Goal: Task Accomplishment & Management: Manage account settings

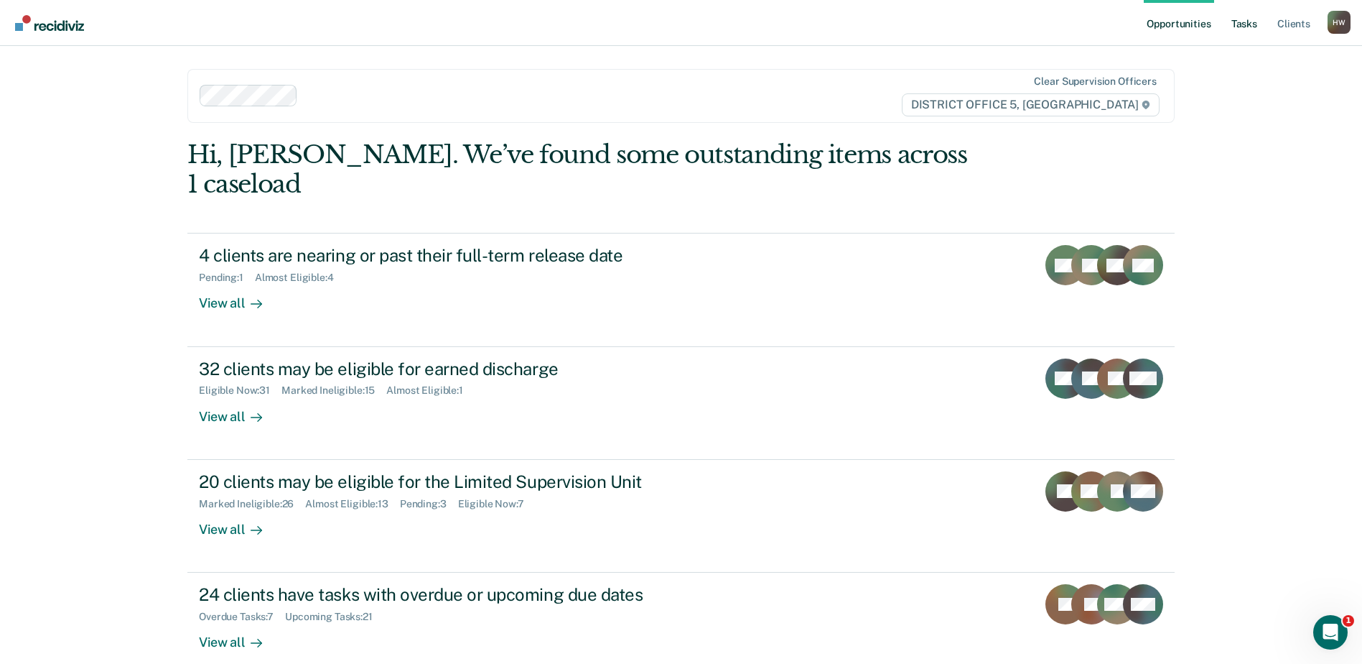
click at [1247, 28] on link "Tasks" at bounding box center [1245, 23] width 32 height 46
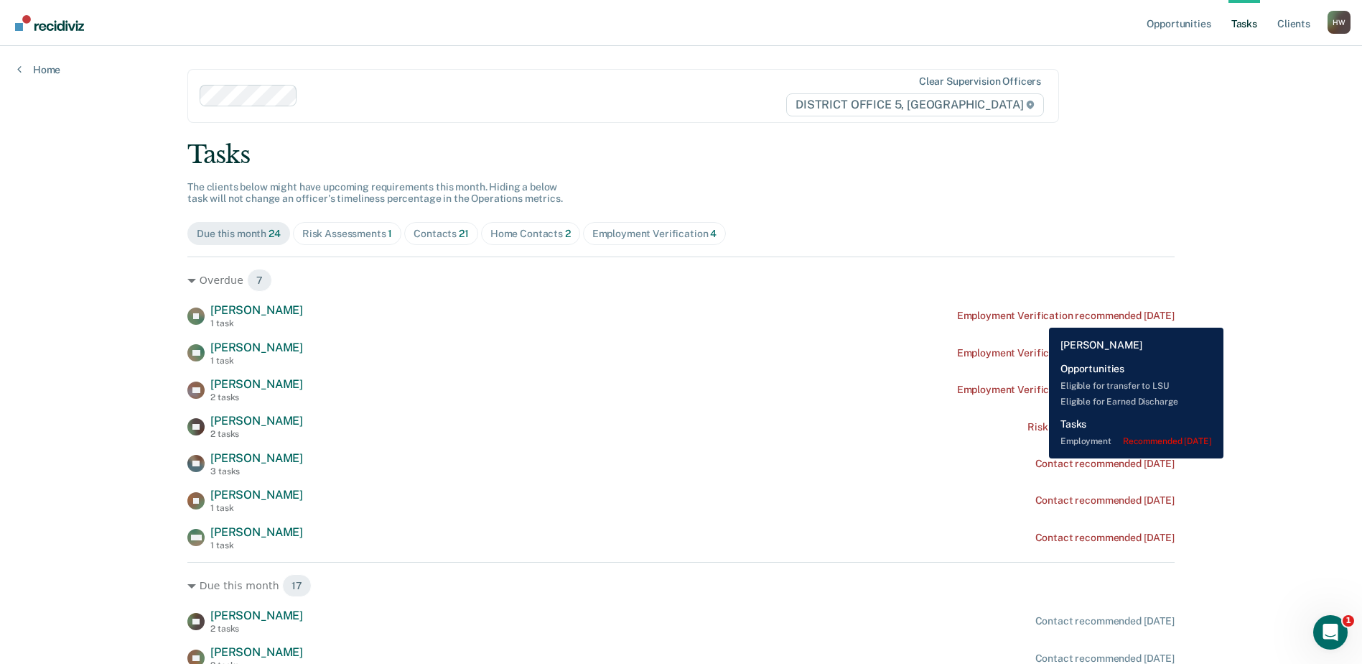
click at [1038, 317] on div "Employment Verification recommended [DATE]" at bounding box center [1066, 316] width 218 height 12
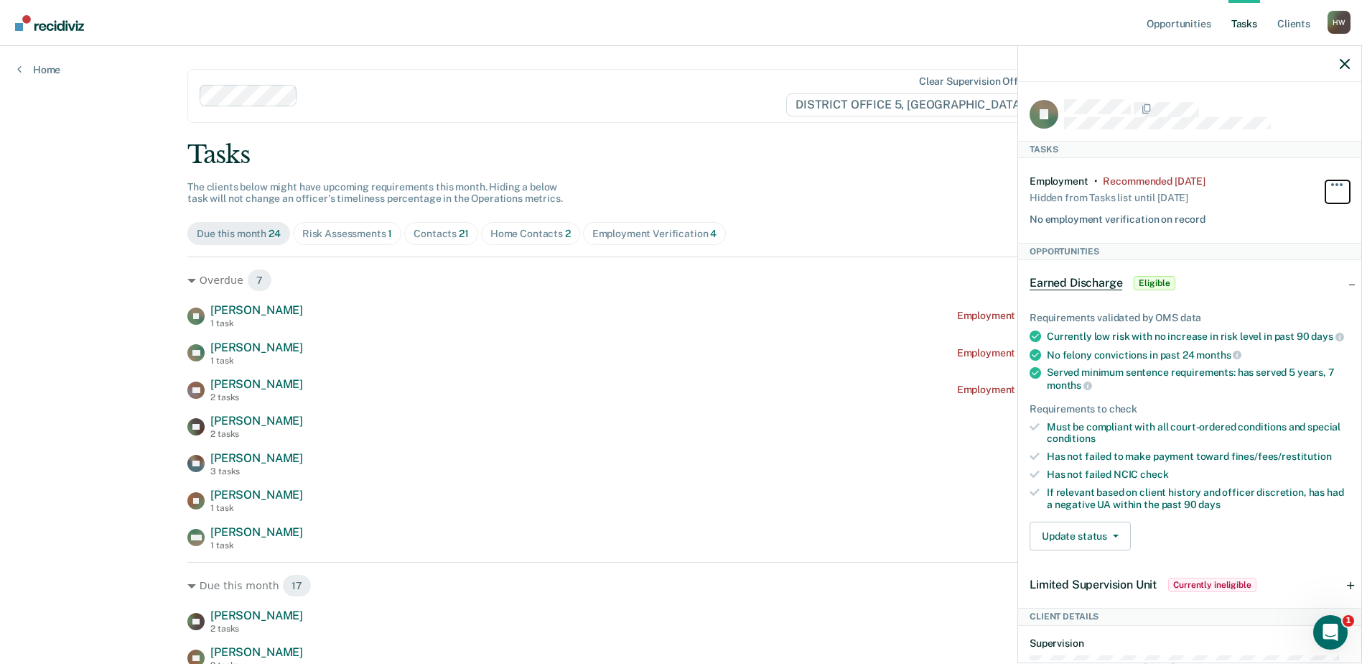
click at [1328, 184] on button "button" at bounding box center [1338, 191] width 24 height 23
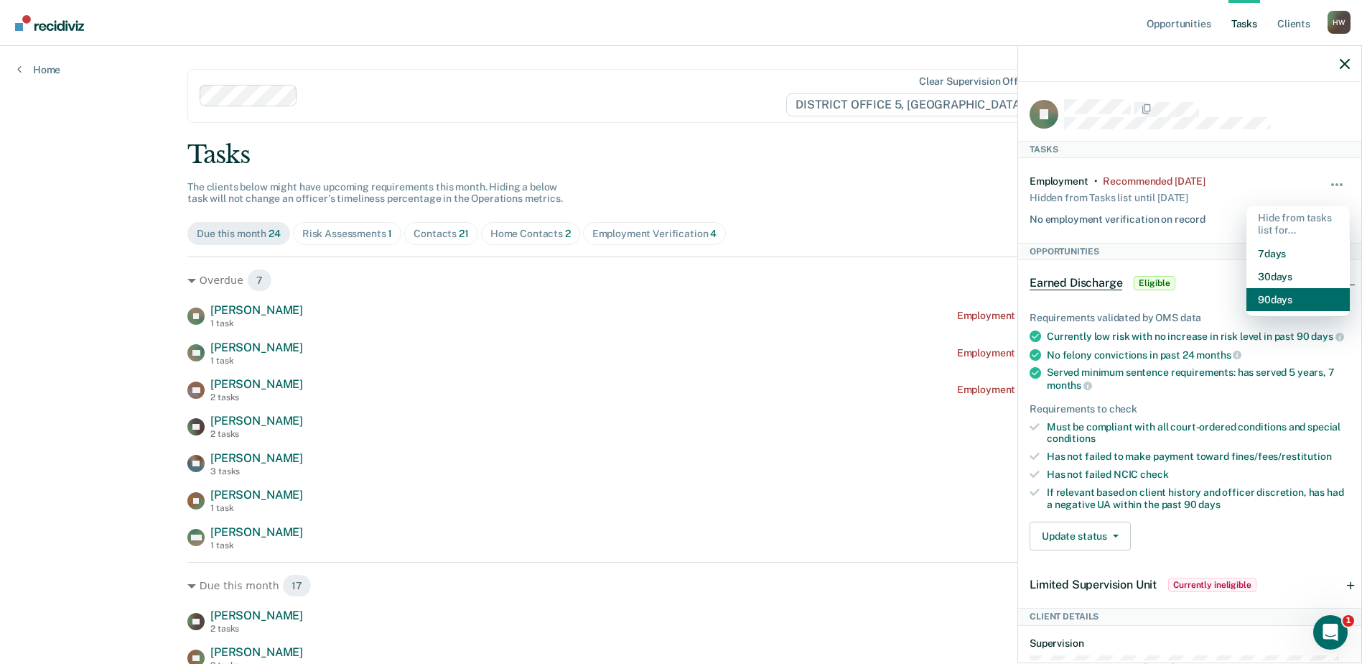
click at [1303, 302] on button "90 days" at bounding box center [1298, 299] width 103 height 23
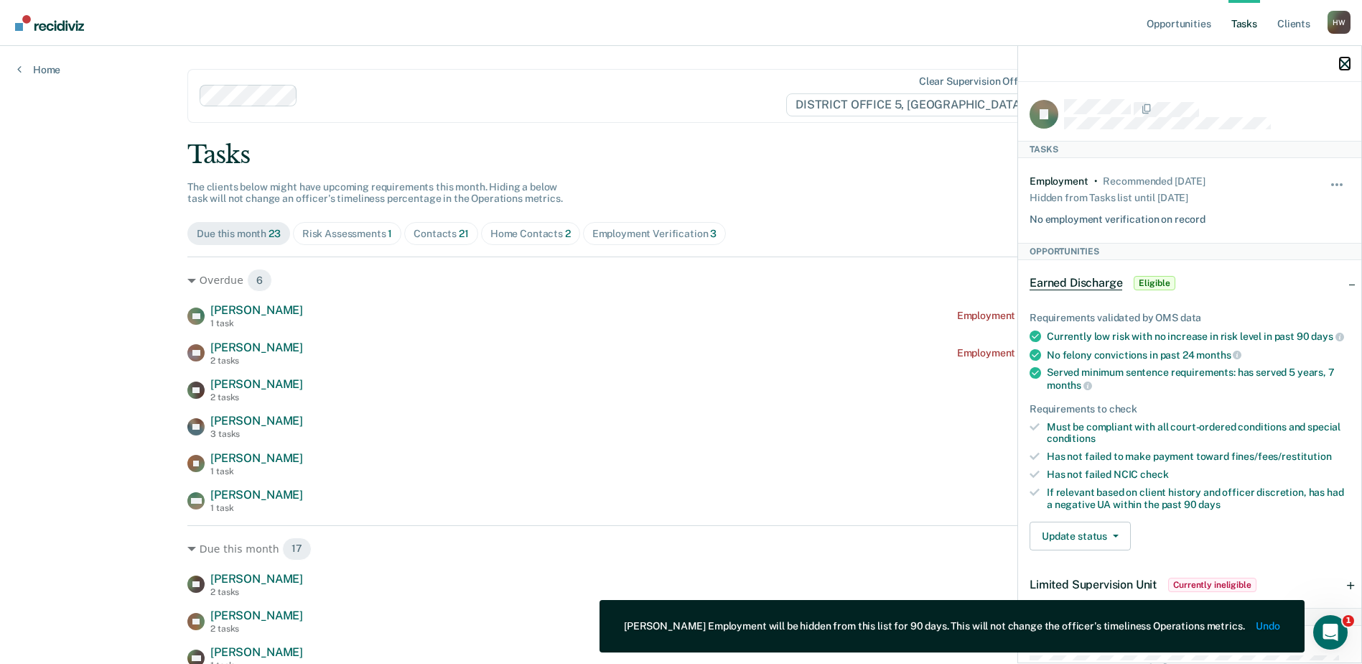
click at [1344, 64] on icon "button" at bounding box center [1345, 64] width 10 height 10
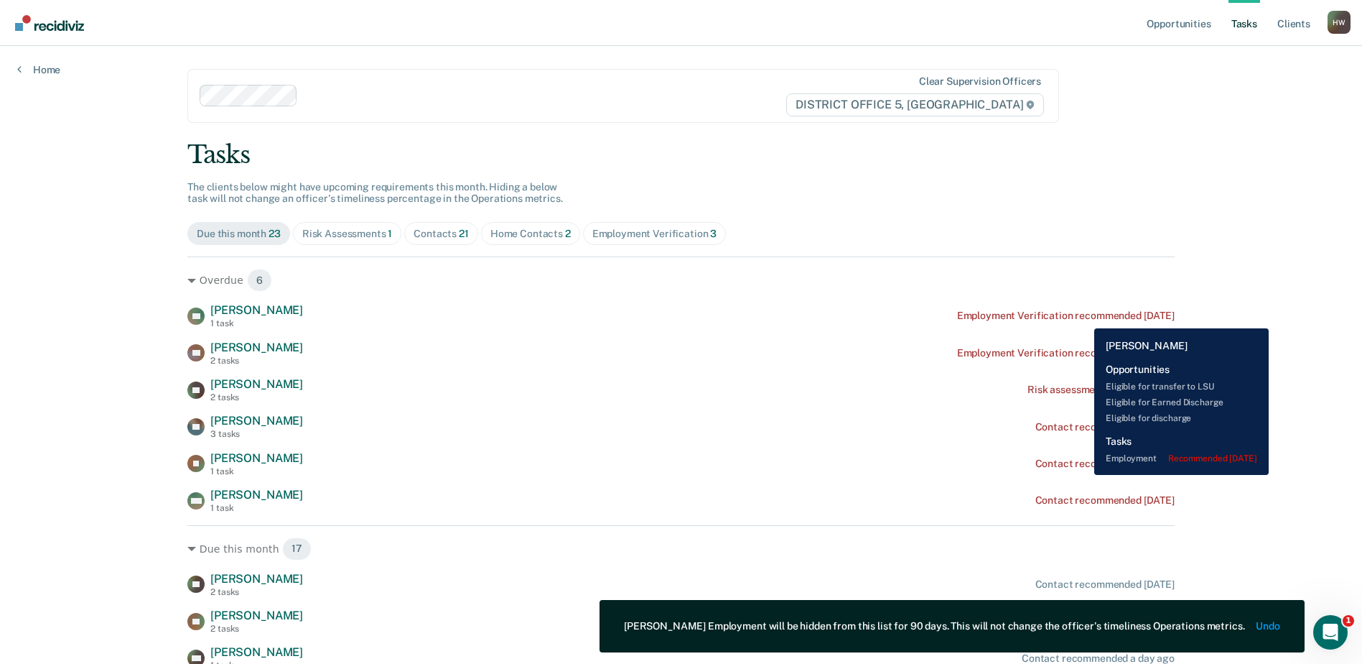
click at [1084, 317] on div "Employment Verification recommended [DATE]" at bounding box center [1066, 316] width 218 height 12
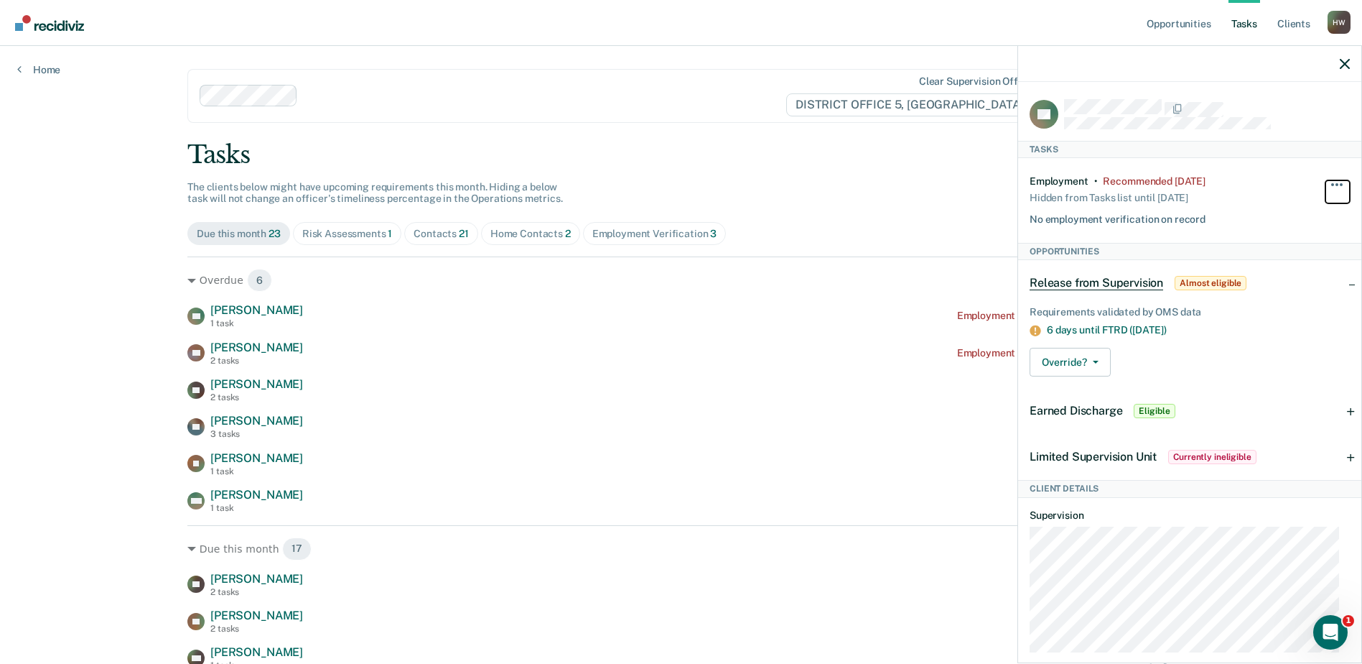
click at [1329, 185] on button "button" at bounding box center [1338, 191] width 24 height 23
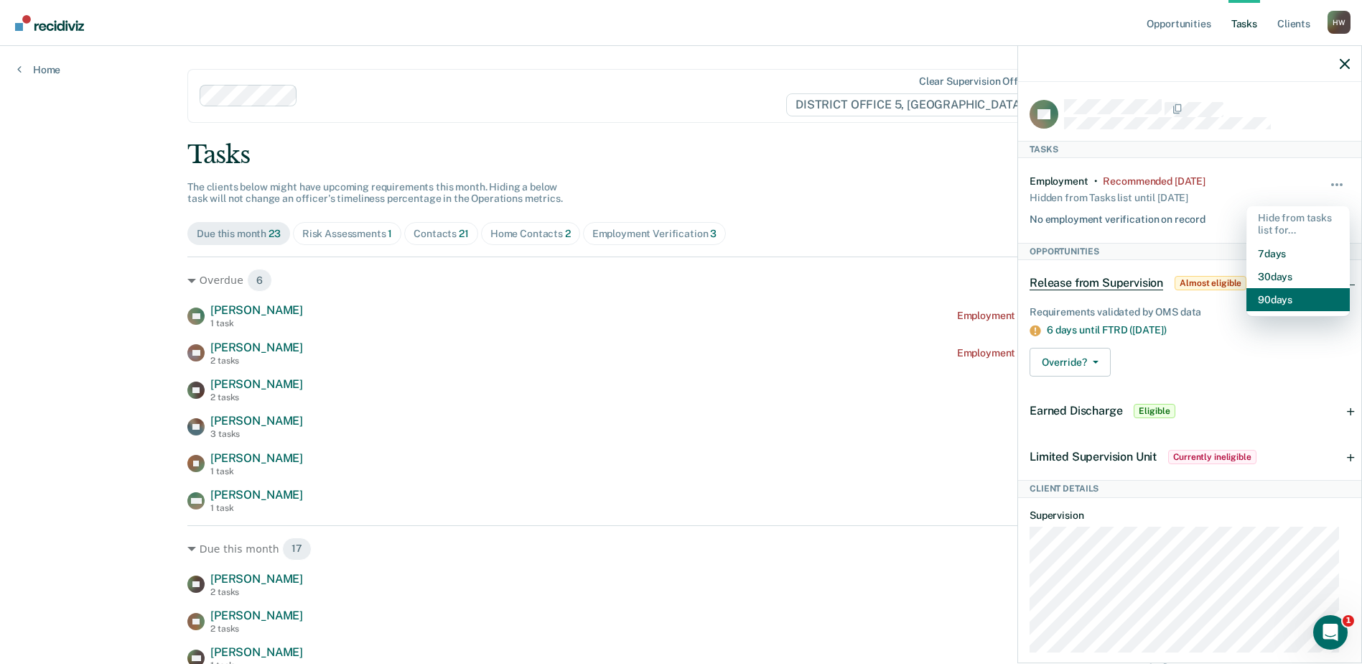
click at [1294, 297] on button "90 days" at bounding box center [1298, 299] width 103 height 23
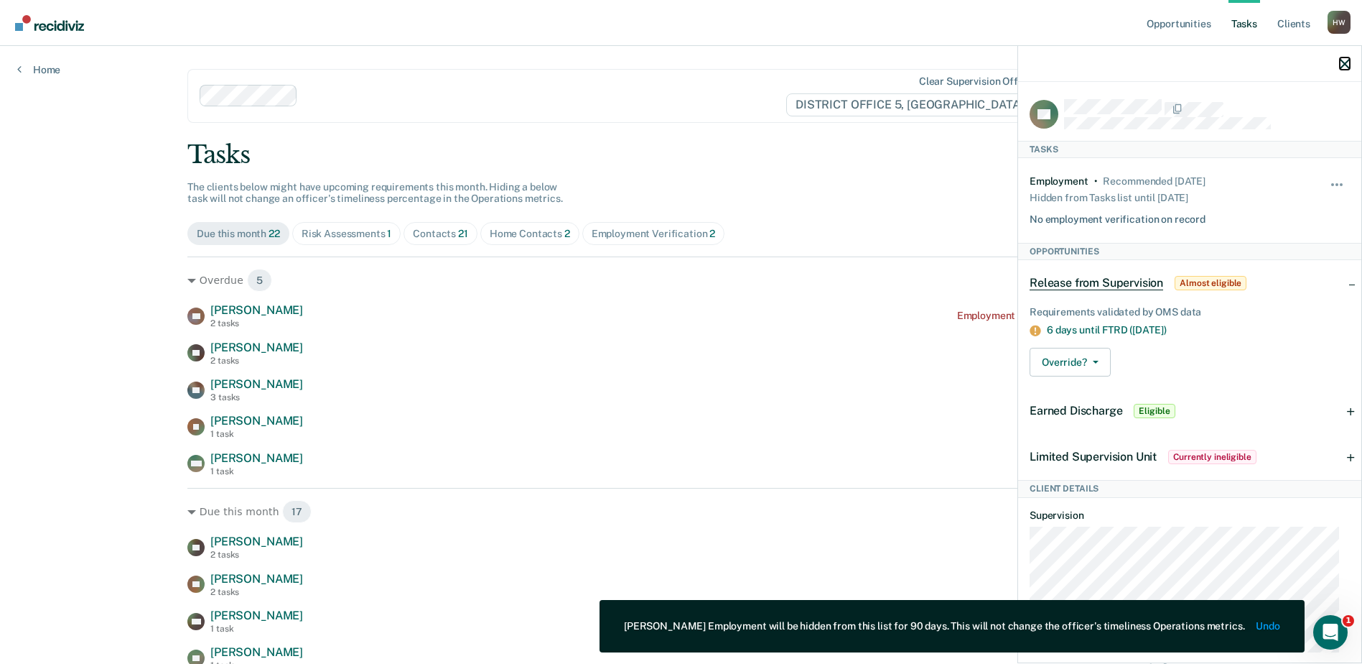
click at [1348, 60] on icon "button" at bounding box center [1345, 64] width 10 height 10
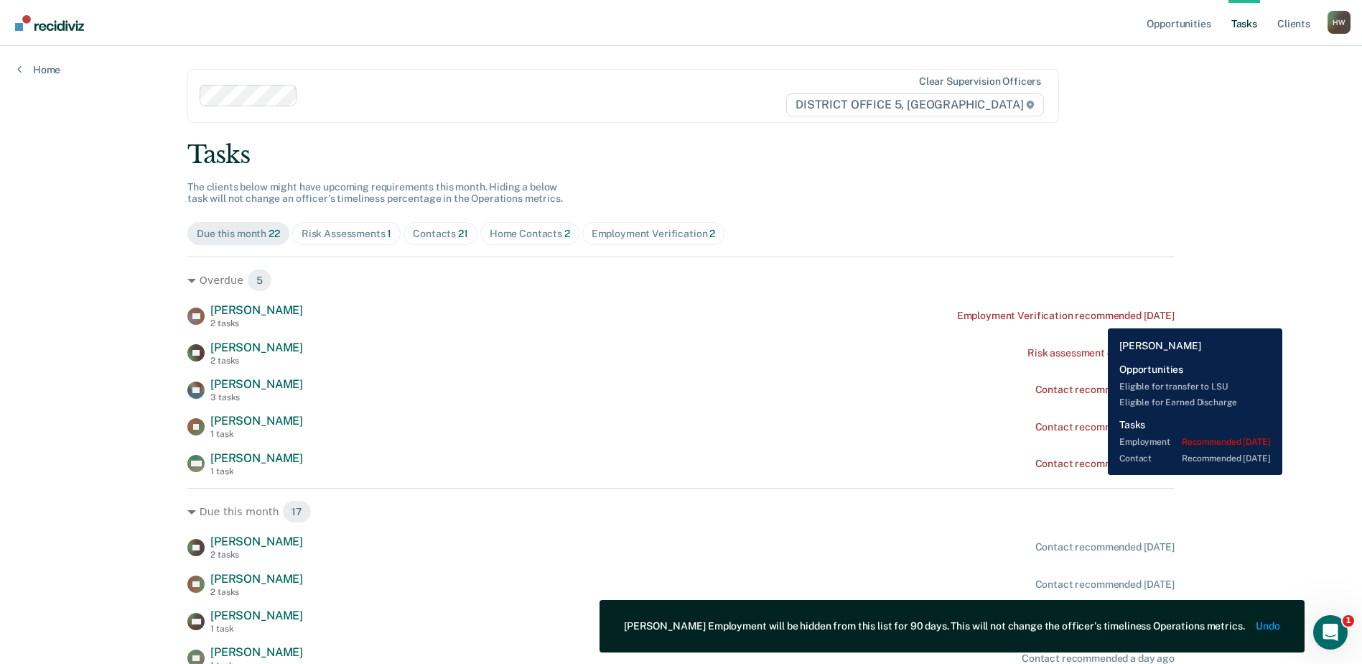
click at [1097, 317] on div "Employment Verification recommended [DATE]" at bounding box center [1066, 316] width 218 height 12
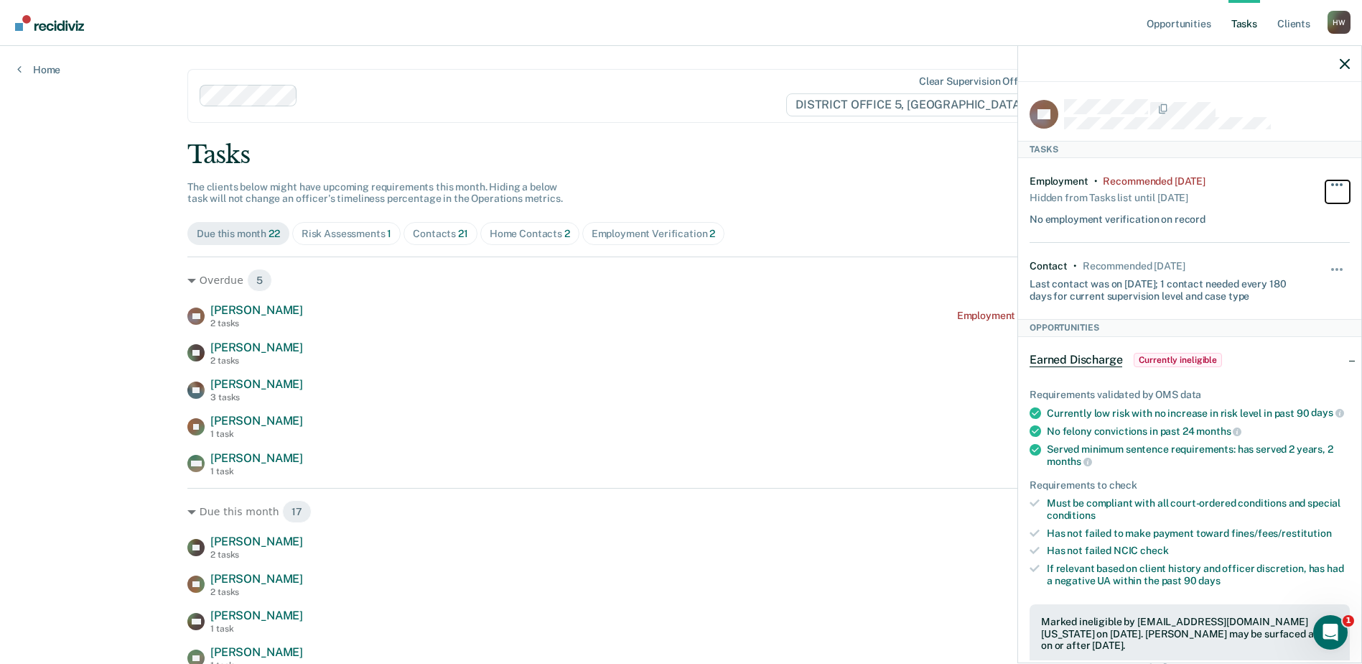
click at [1336, 183] on span "button" at bounding box center [1337, 184] width 3 height 3
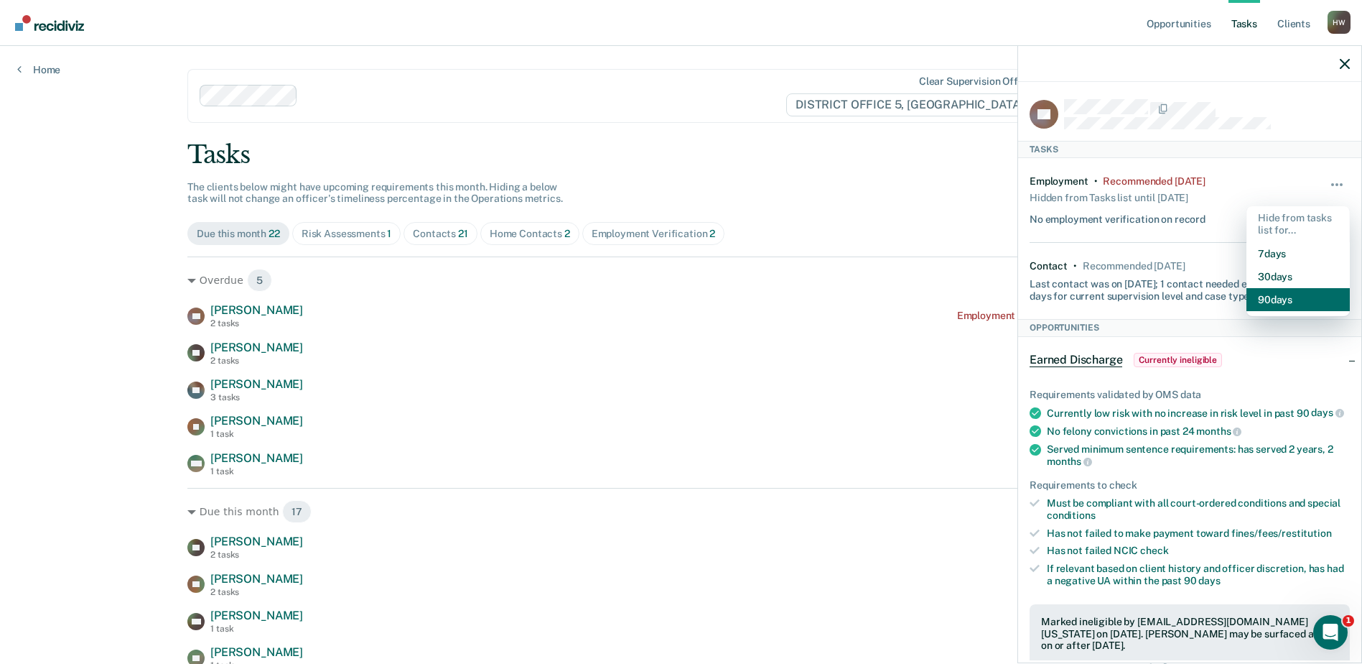
click at [1262, 299] on button "90 days" at bounding box center [1298, 299] width 103 height 23
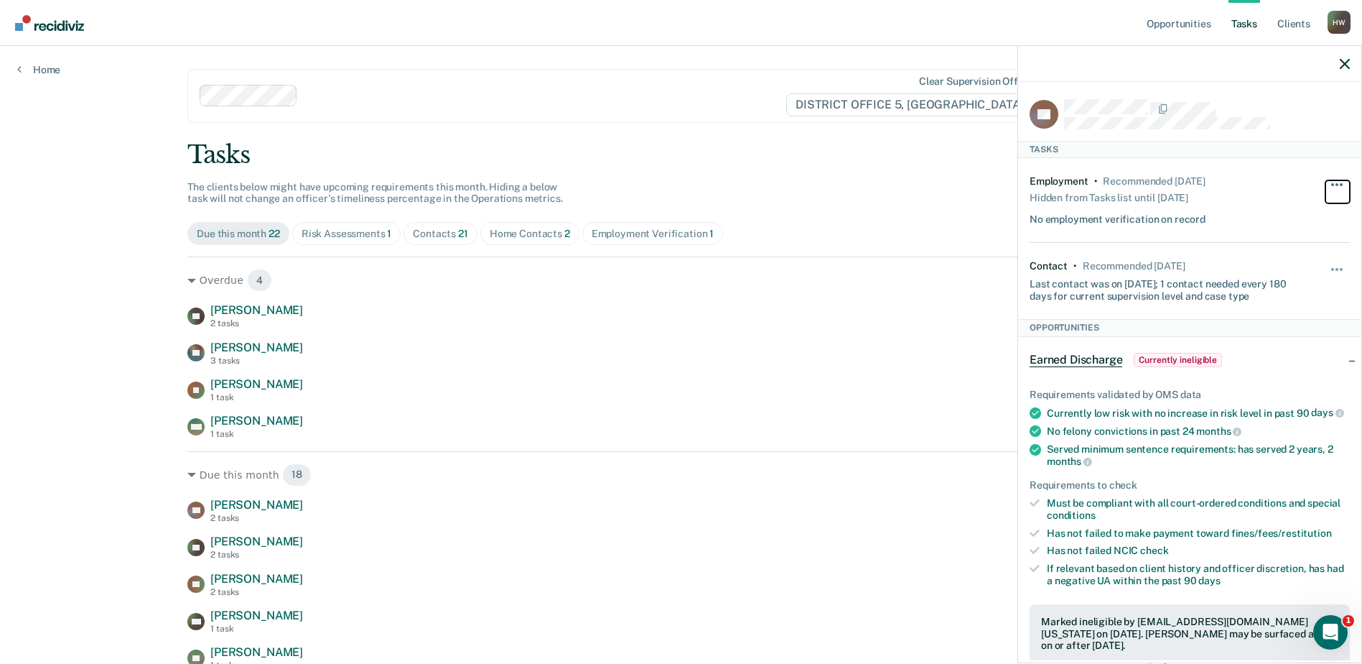
click at [1331, 186] on button "button" at bounding box center [1338, 191] width 24 height 23
click at [1255, 182] on div "Employment • Recommended [DATE] Hidden from Tasks list until [DATE] No employme…" at bounding box center [1163, 200] width 267 height 50
click at [1344, 65] on icon "button" at bounding box center [1345, 64] width 10 height 10
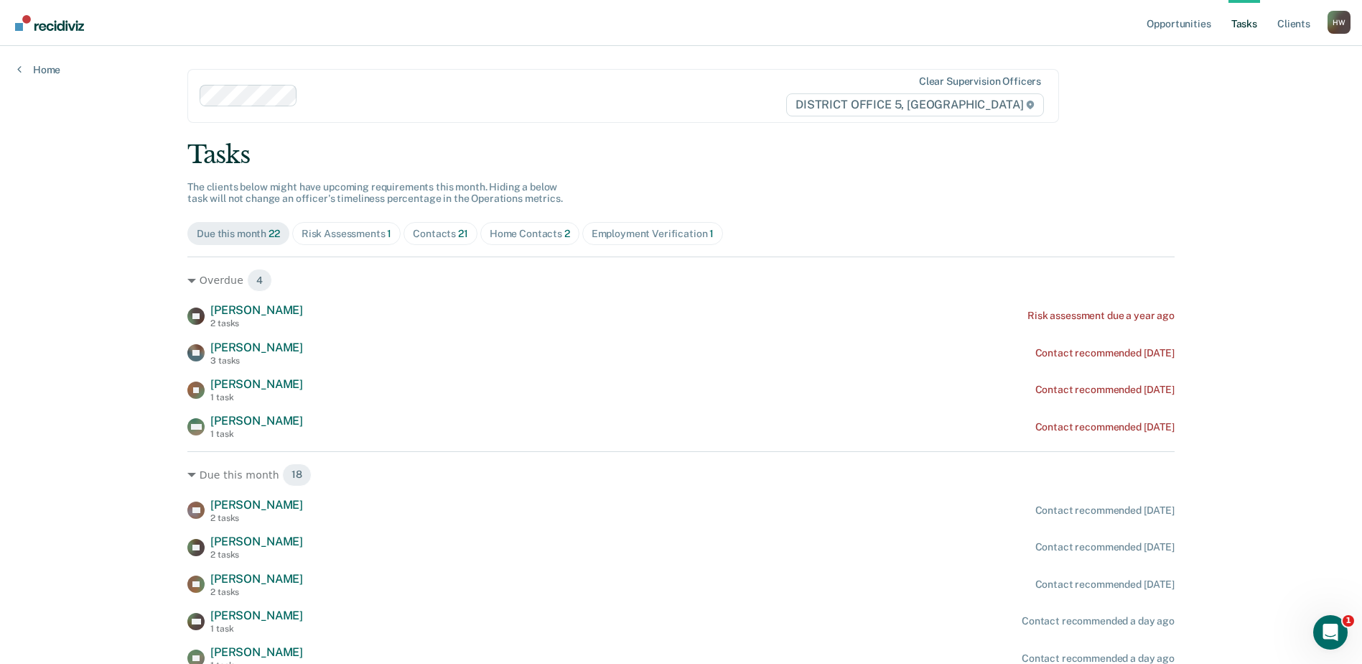
click at [439, 229] on div "Contacts 21" at bounding box center [440, 234] width 55 height 12
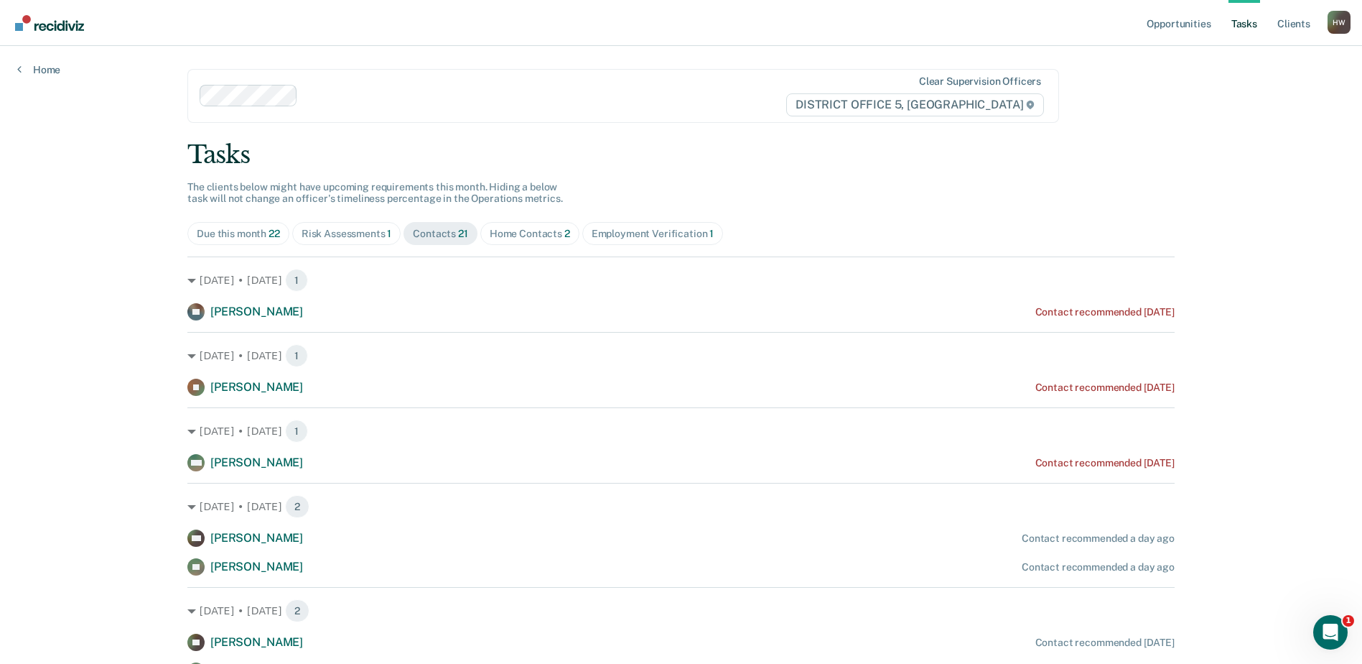
click at [538, 236] on div "Home Contacts 2" at bounding box center [530, 234] width 80 height 12
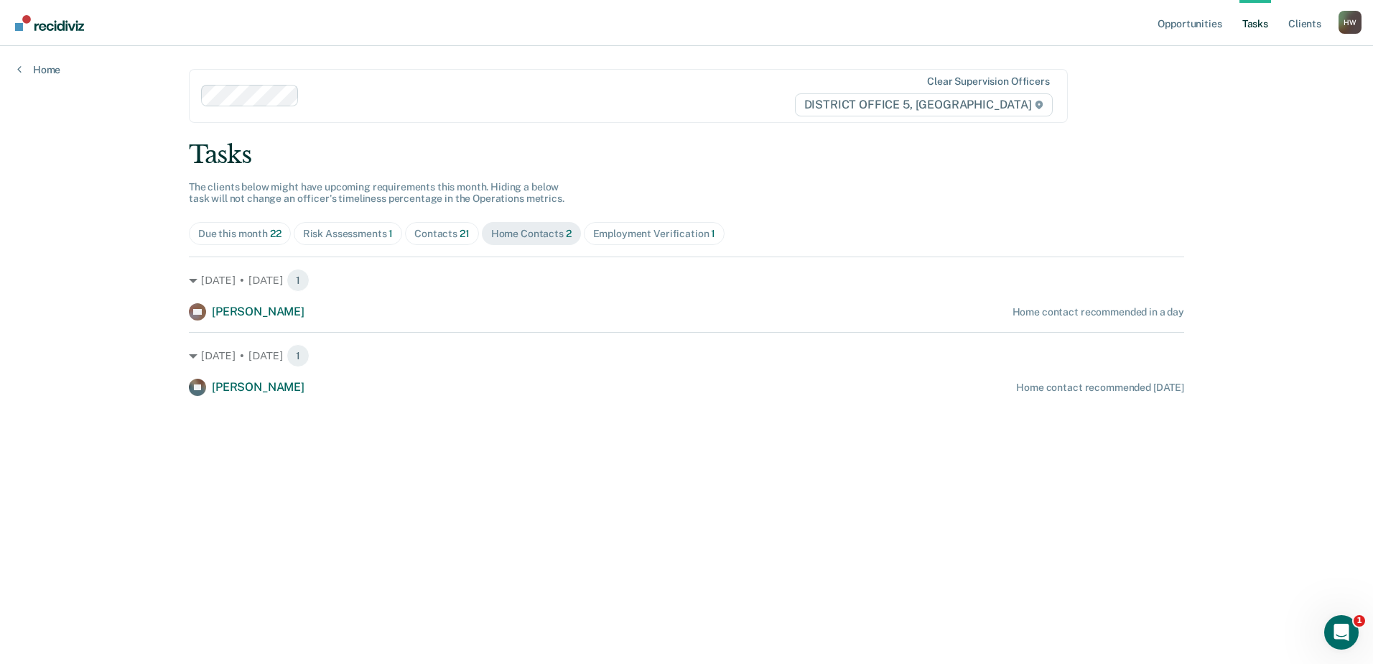
click at [664, 233] on div "Employment Verification 1" at bounding box center [654, 234] width 123 height 12
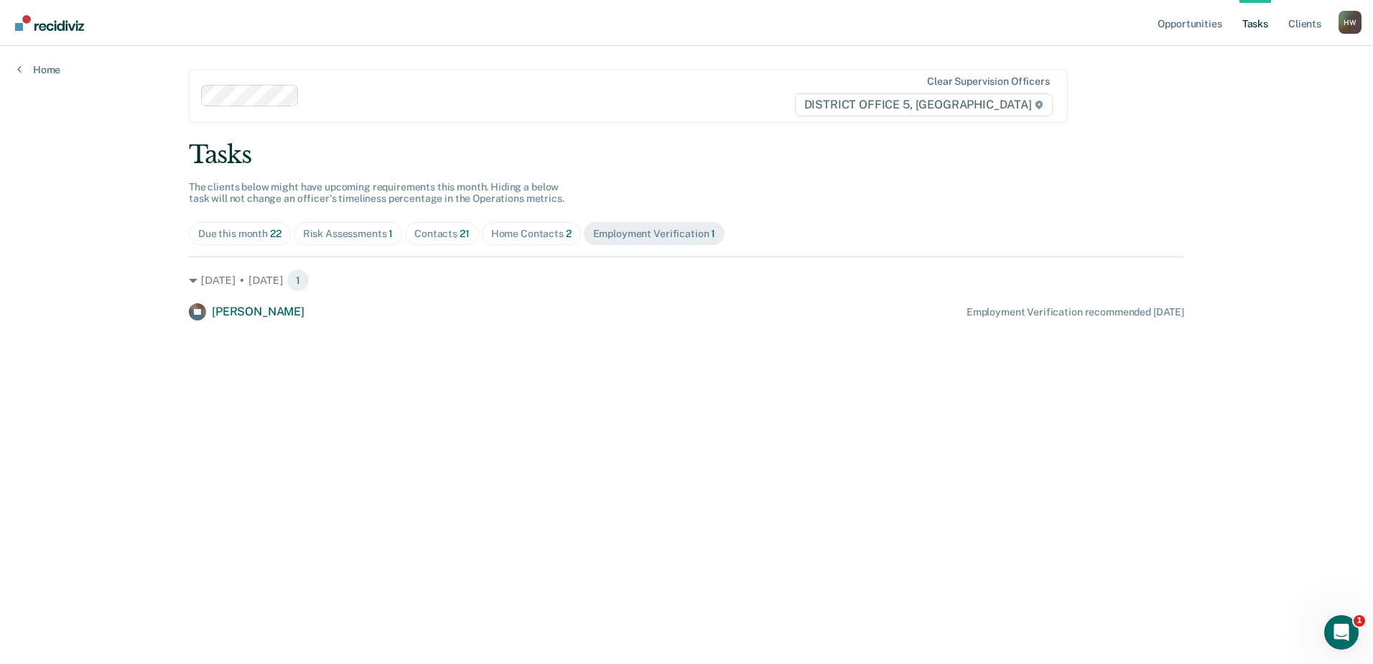
click at [456, 237] on div "Contacts 21" at bounding box center [441, 234] width 55 height 12
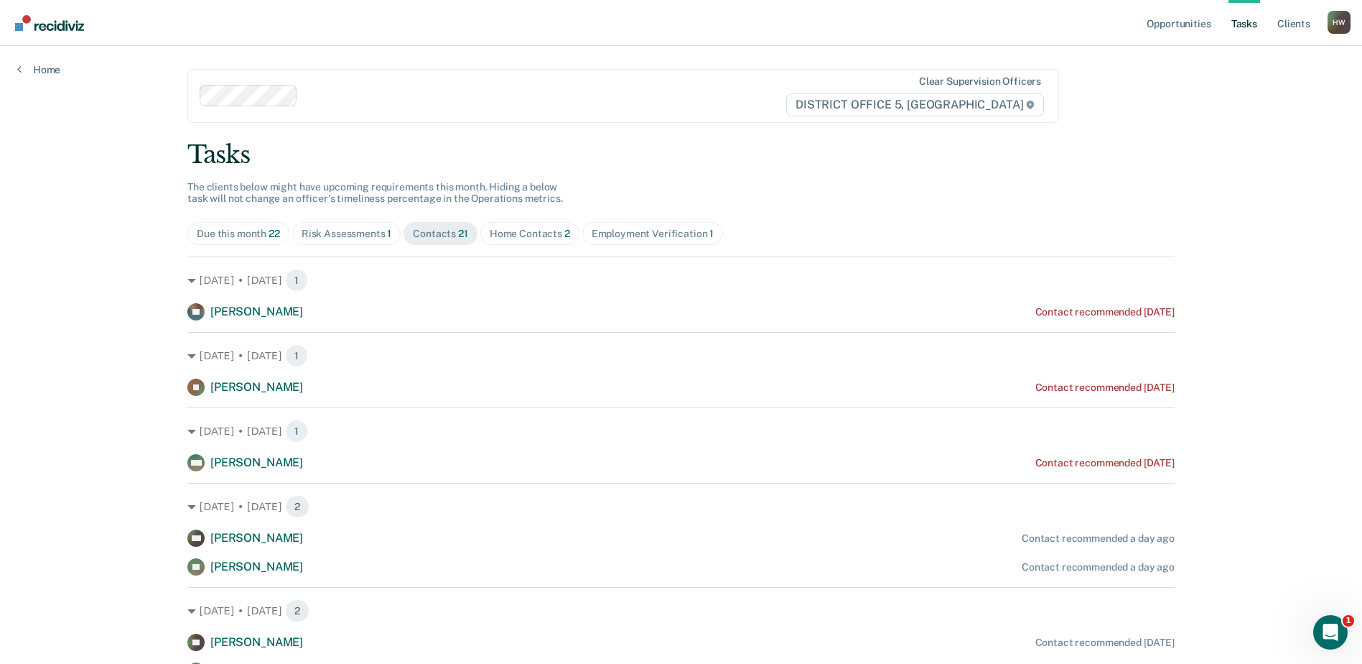
click at [526, 231] on div "Home Contacts 2" at bounding box center [530, 234] width 80 height 12
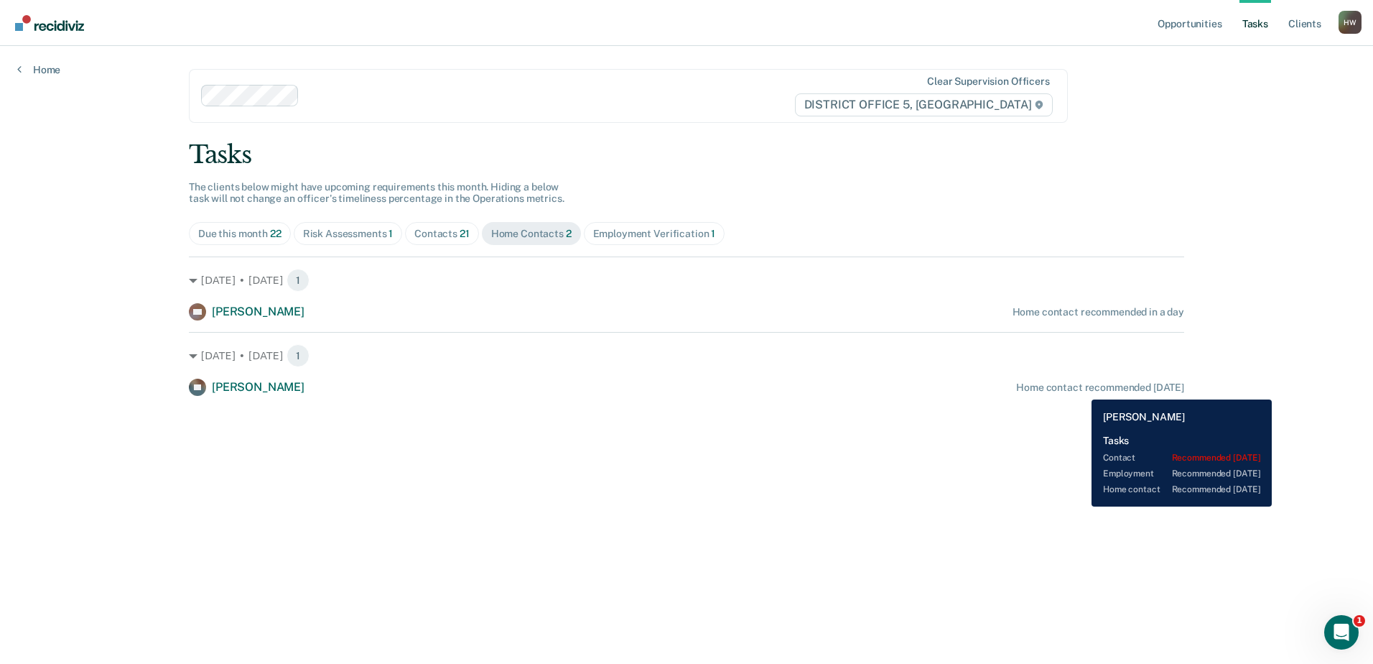
click at [1081, 389] on div "Home contact recommended [DATE]" at bounding box center [1100, 387] width 168 height 12
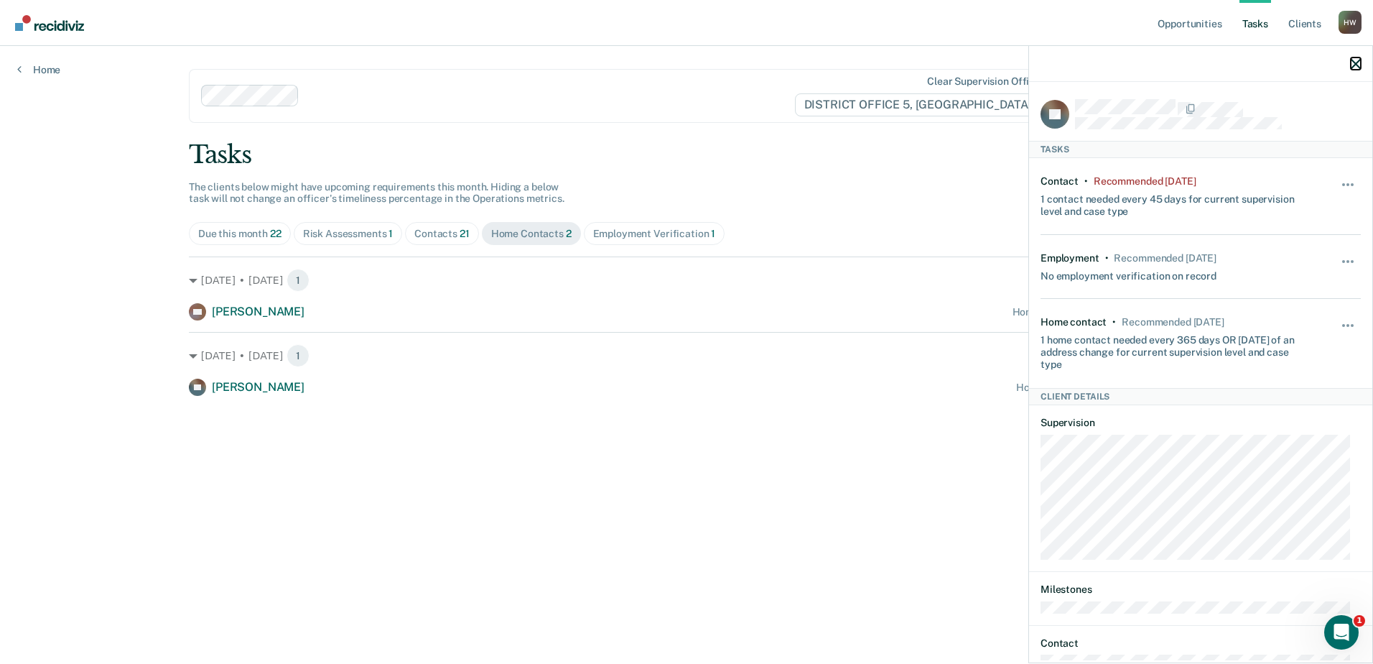
click at [1353, 62] on icon "button" at bounding box center [1356, 64] width 10 height 10
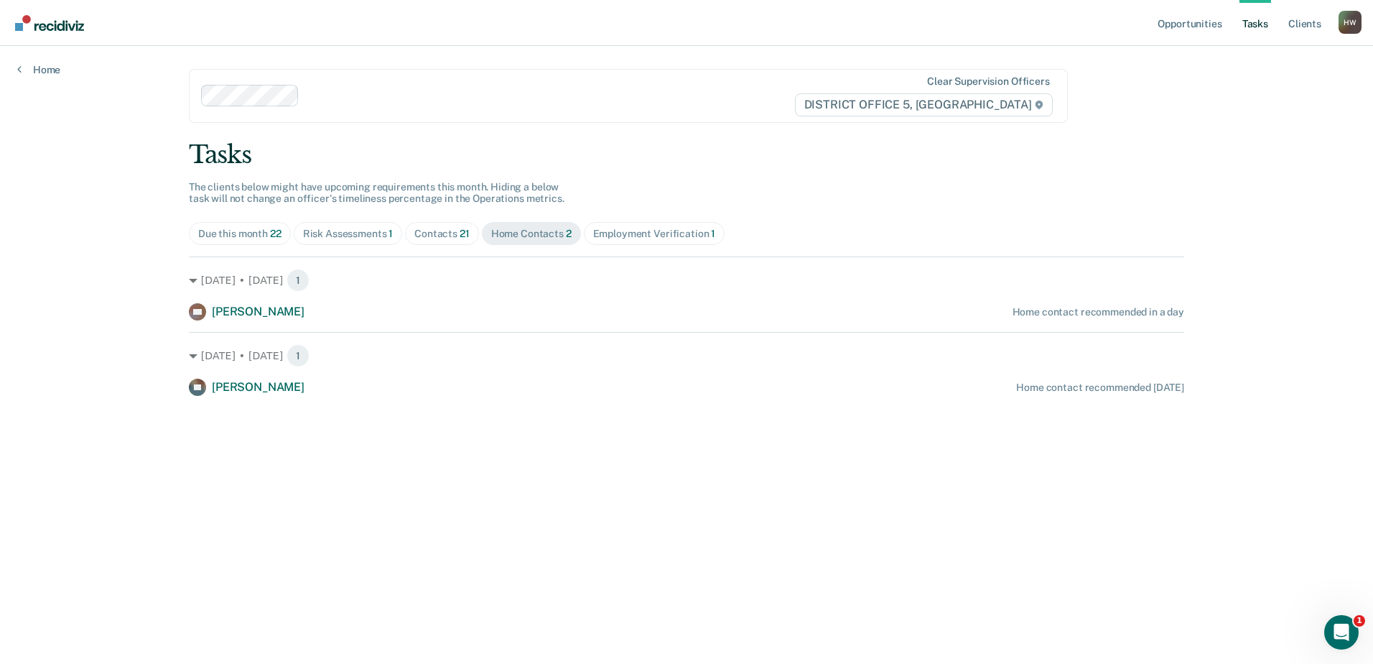
click at [452, 232] on div "Contacts 21" at bounding box center [441, 234] width 55 height 12
